Goal: Information Seeking & Learning: Understand process/instructions

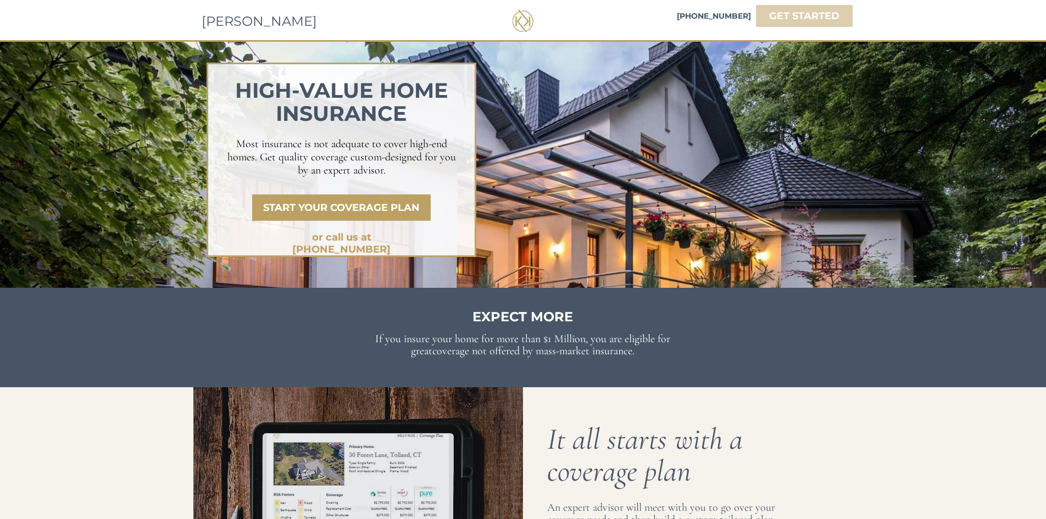
click at [790, 23] on link "GET STARTED" at bounding box center [804, 16] width 97 height 22
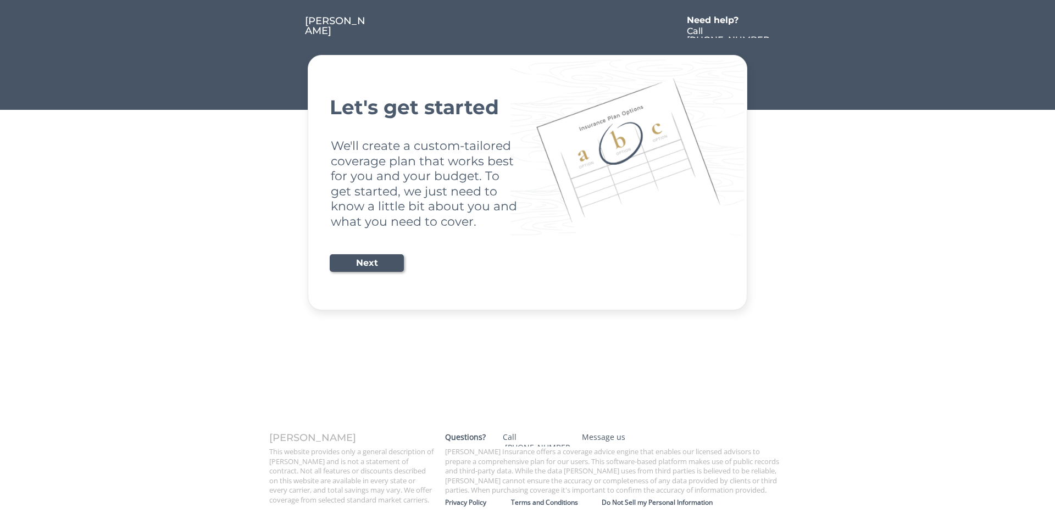
click at [320, 13] on div "KELLY KLEE Need help? Call 844-885-1600" at bounding box center [527, 20] width 527 height 40
click at [320, 25] on div "[PERSON_NAME]" at bounding box center [336, 26] width 63 height 20
